Goal: Information Seeking & Learning: Learn about a topic

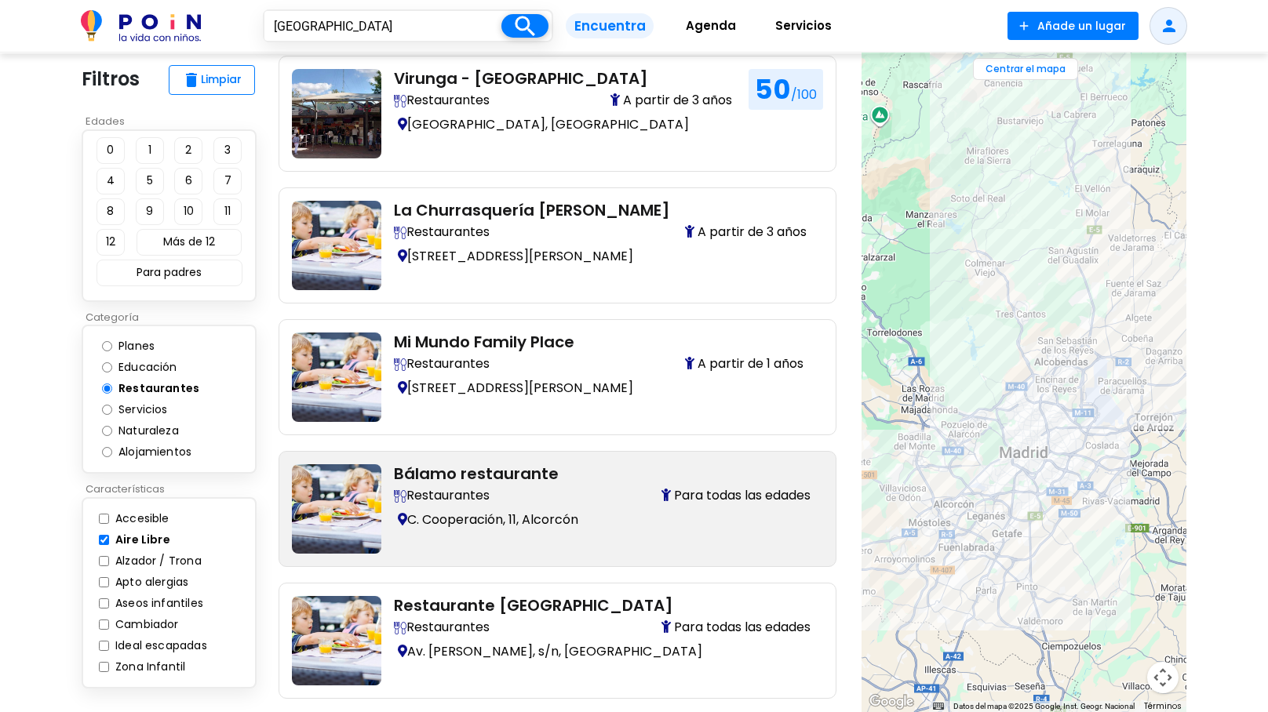
scroll to position [1405, 0]
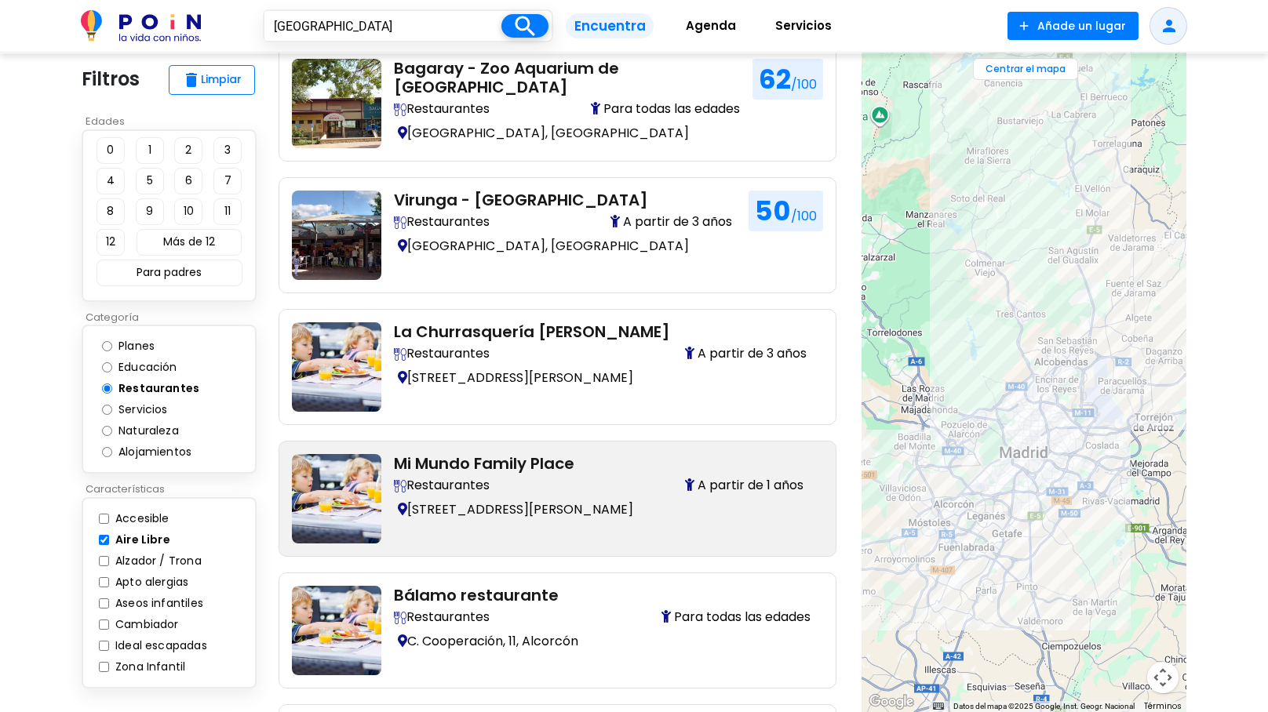
click at [510, 454] on h2 "Mi Mundo Family Place" at bounding box center [602, 463] width 417 height 19
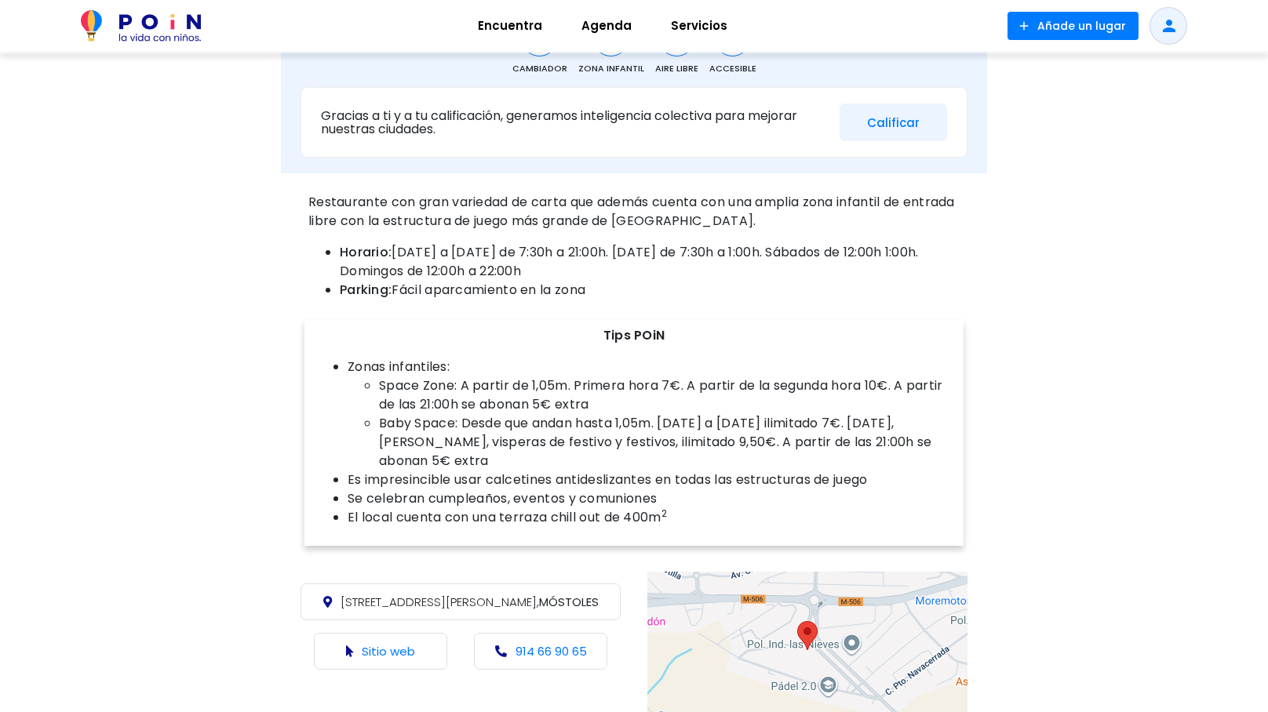
scroll to position [791, 0]
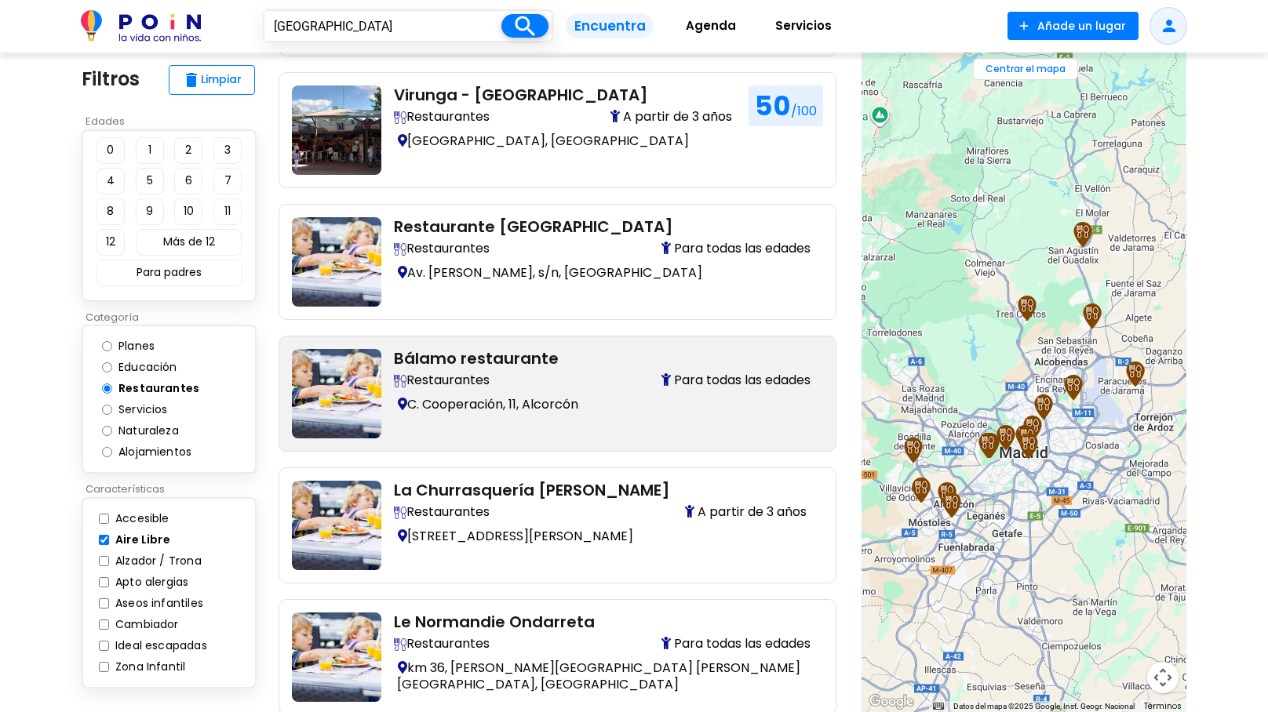
scroll to position [1581, 0]
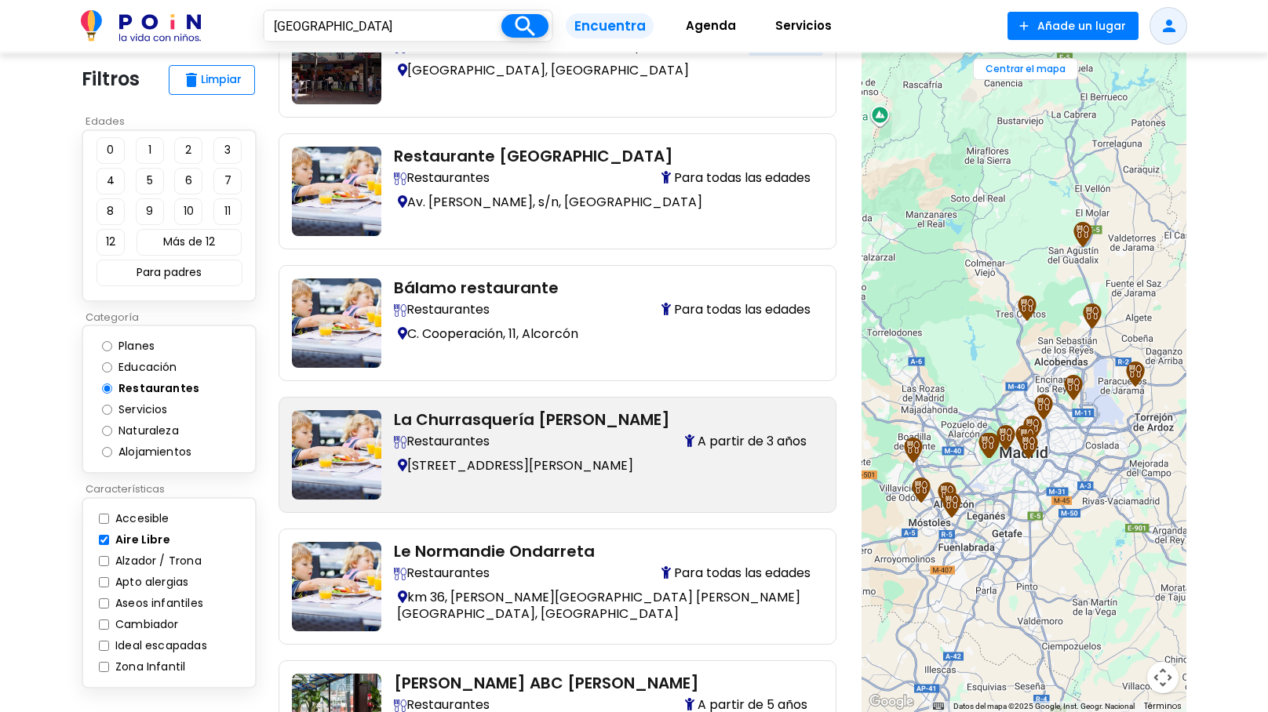
click at [682, 454] on p "Avenida José Antonio Corrales, 11, Madrid" at bounding box center [602, 465] width 417 height 23
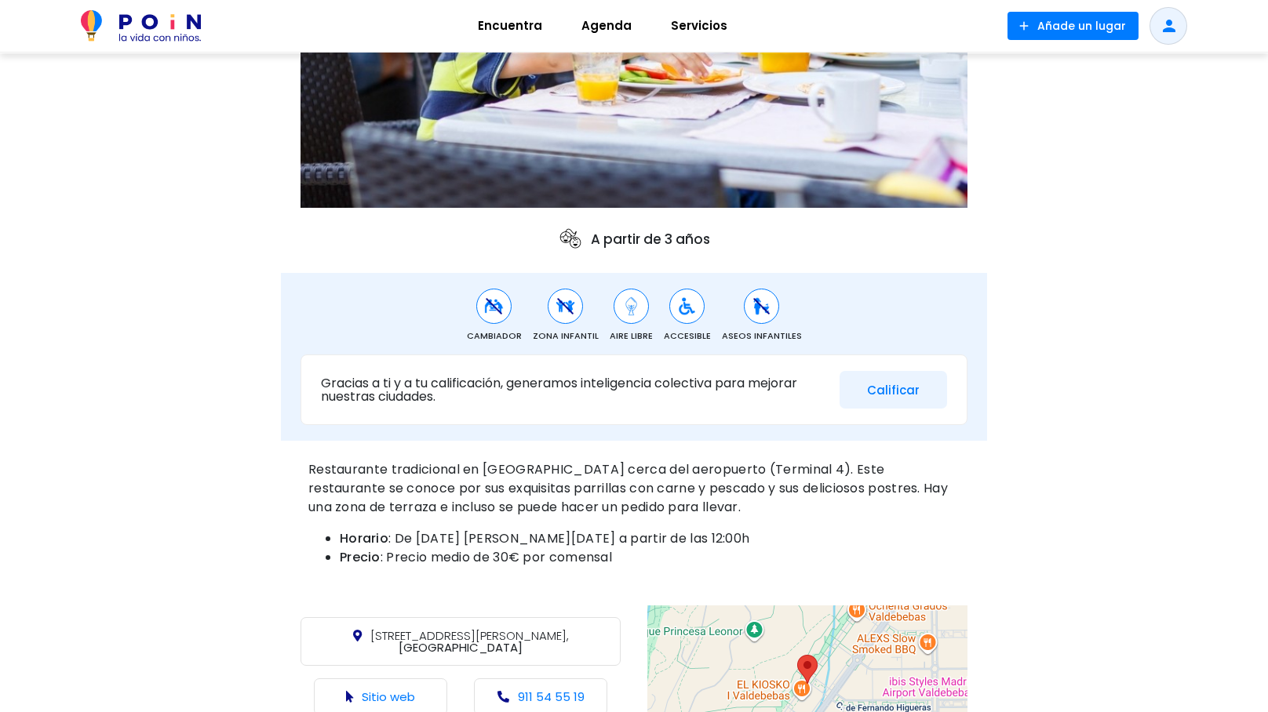
scroll to position [263, 0]
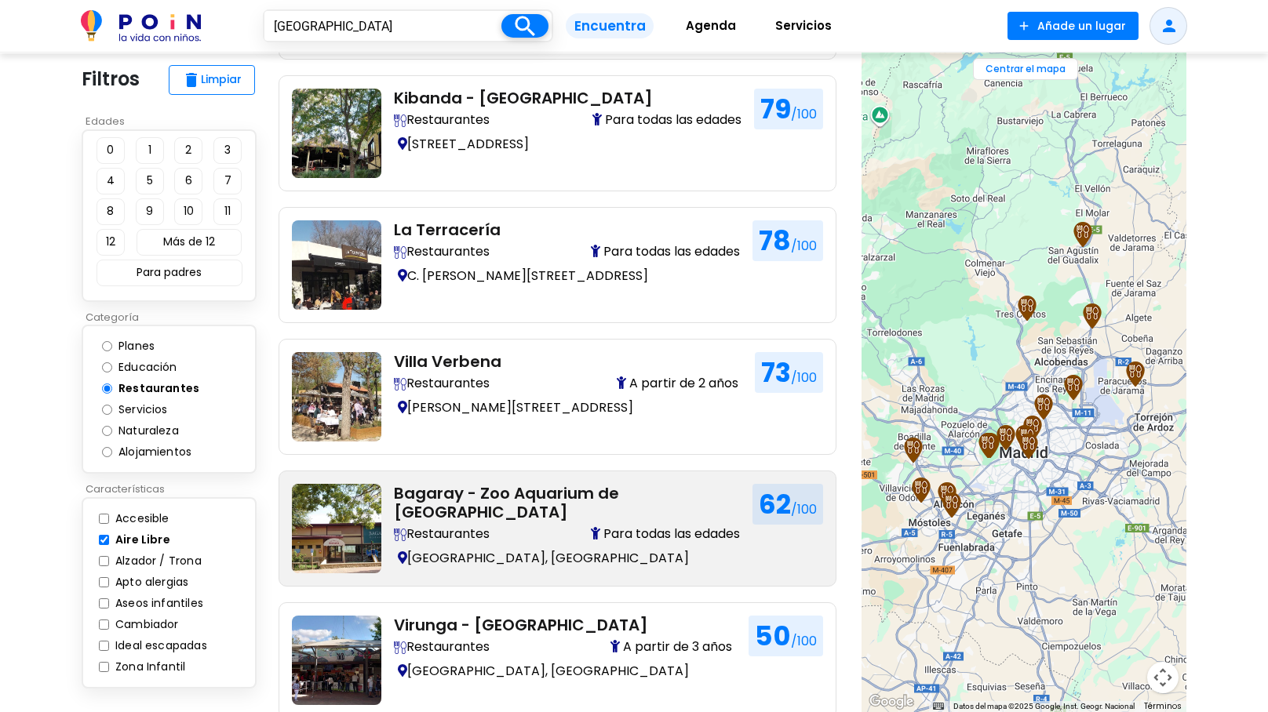
scroll to position [878, 0]
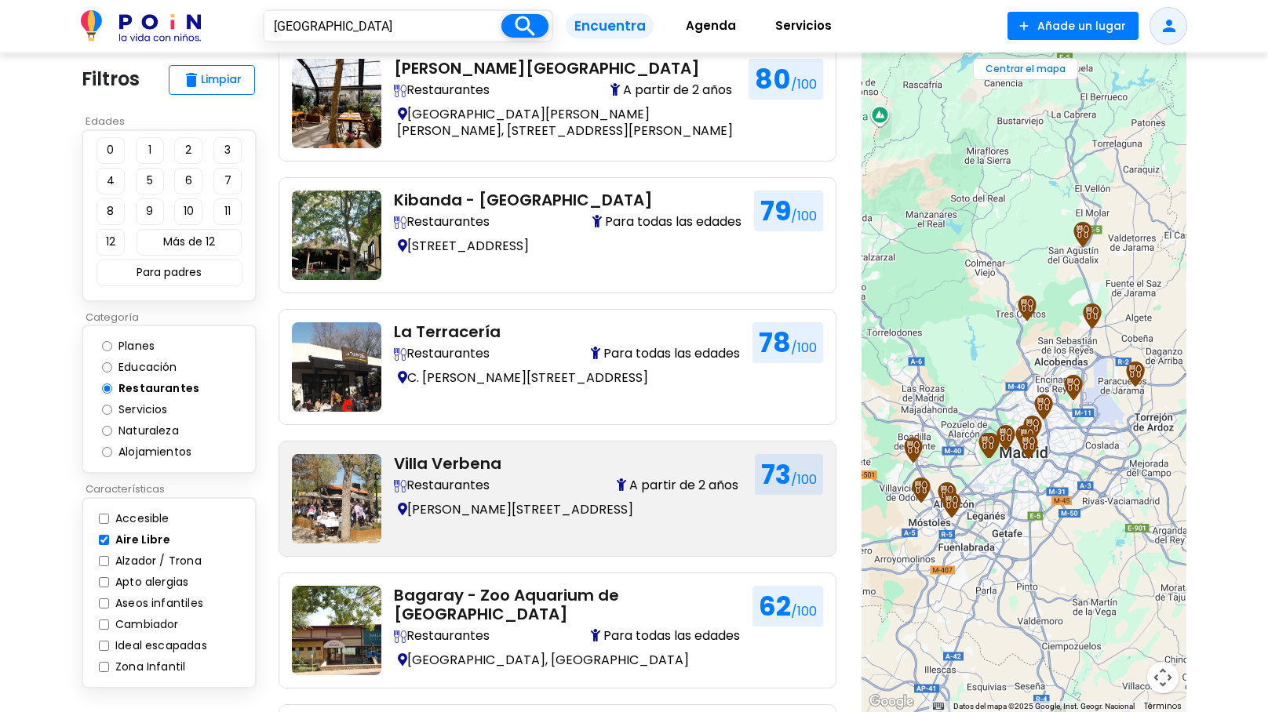
click at [545, 454] on h2 "Villa Verbena" at bounding box center [568, 463] width 348 height 19
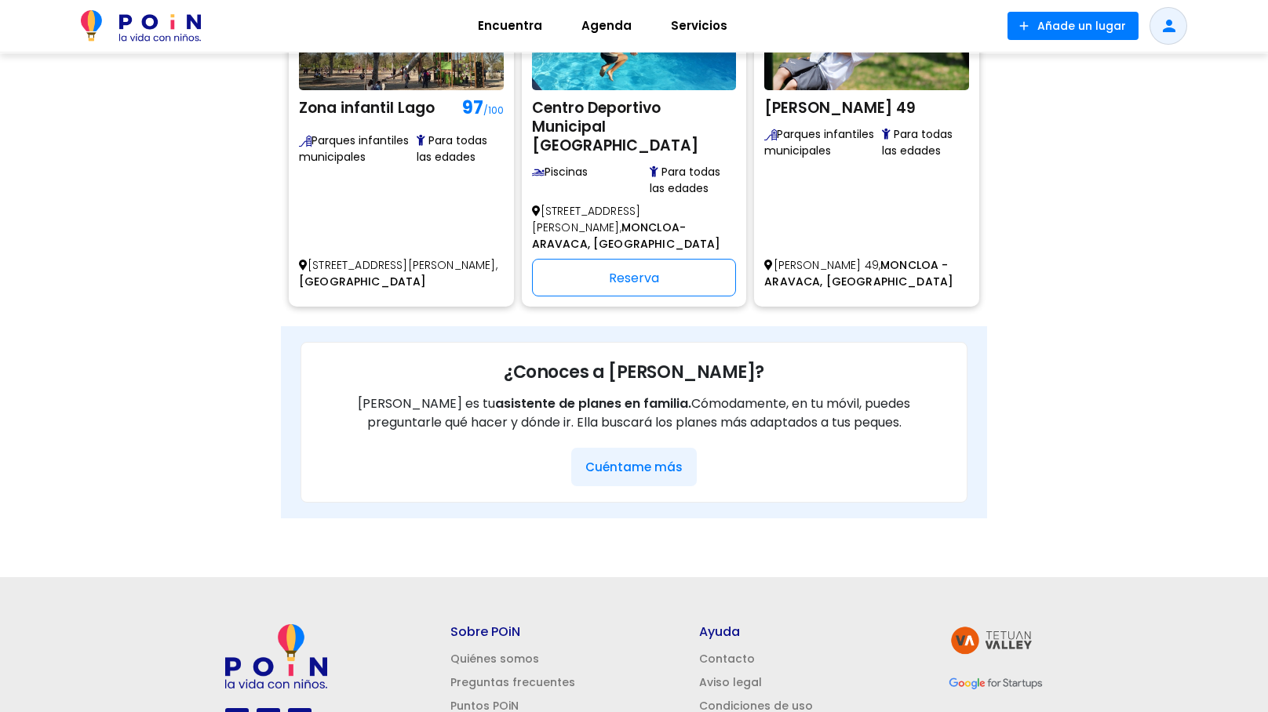
scroll to position [1133, 0]
